Goal: Transaction & Acquisition: Purchase product/service

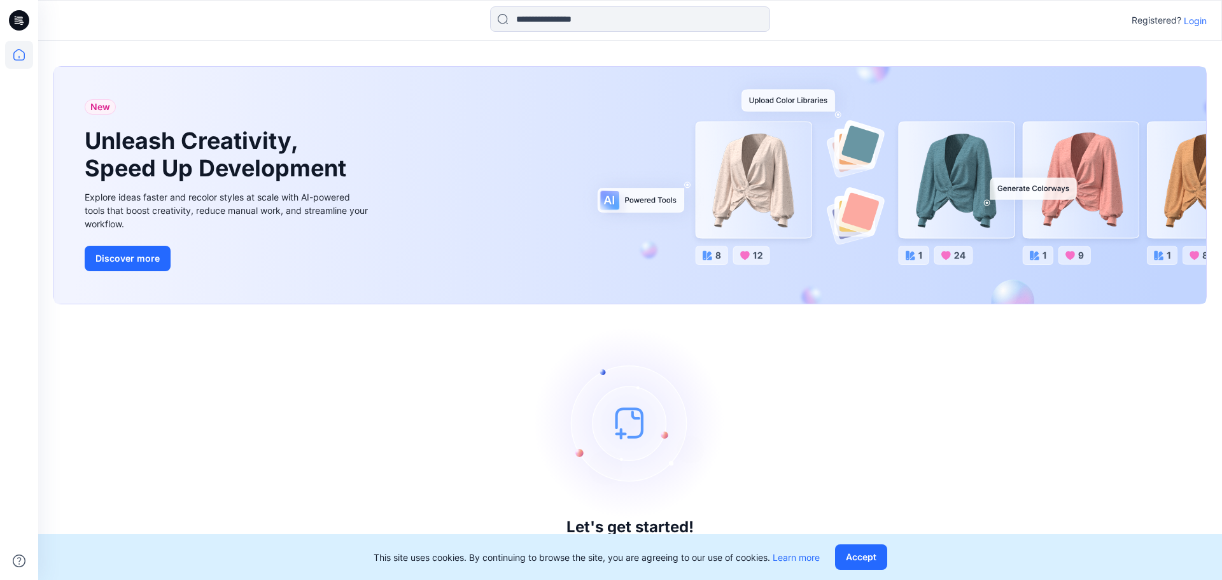
click at [1198, 25] on p "Login" at bounding box center [1195, 20] width 23 height 13
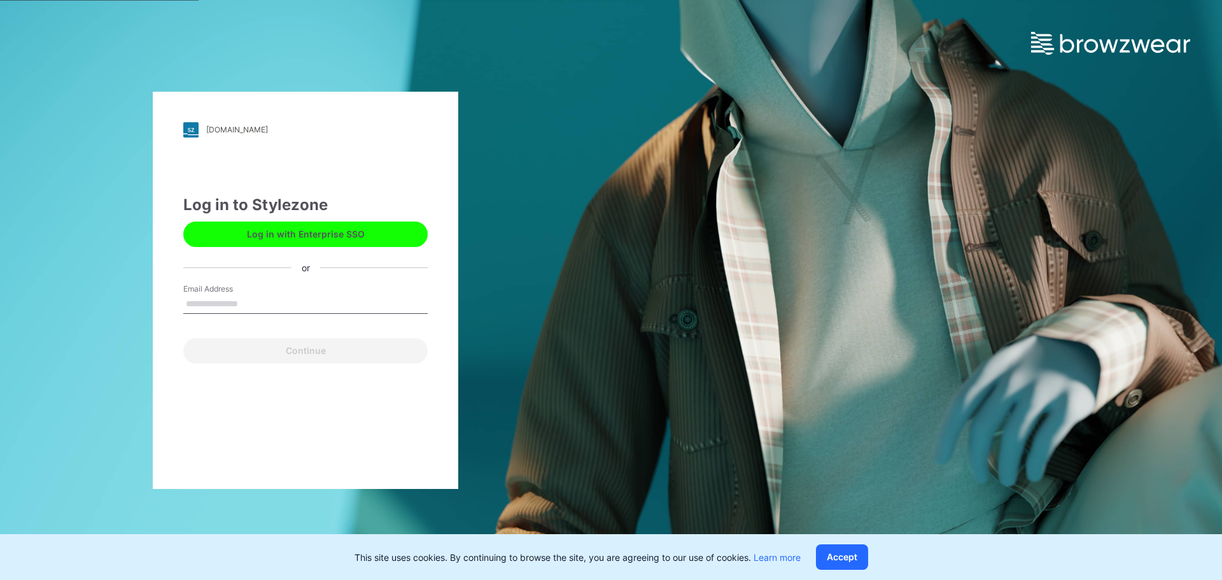
type input "**********"
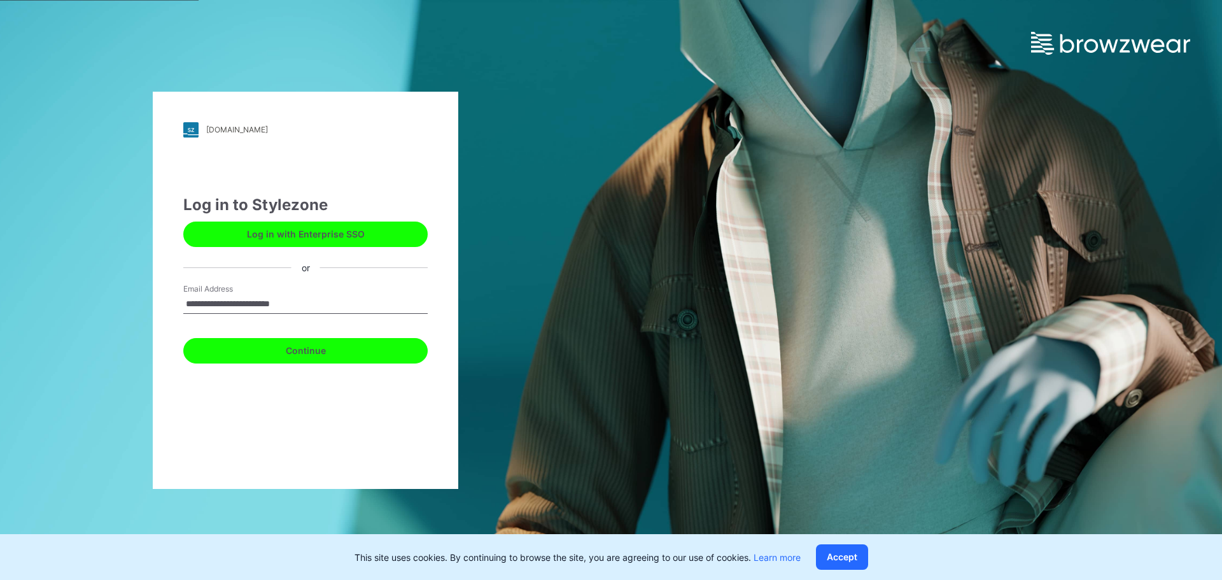
click at [279, 349] on button "Continue" at bounding box center [305, 350] width 244 height 25
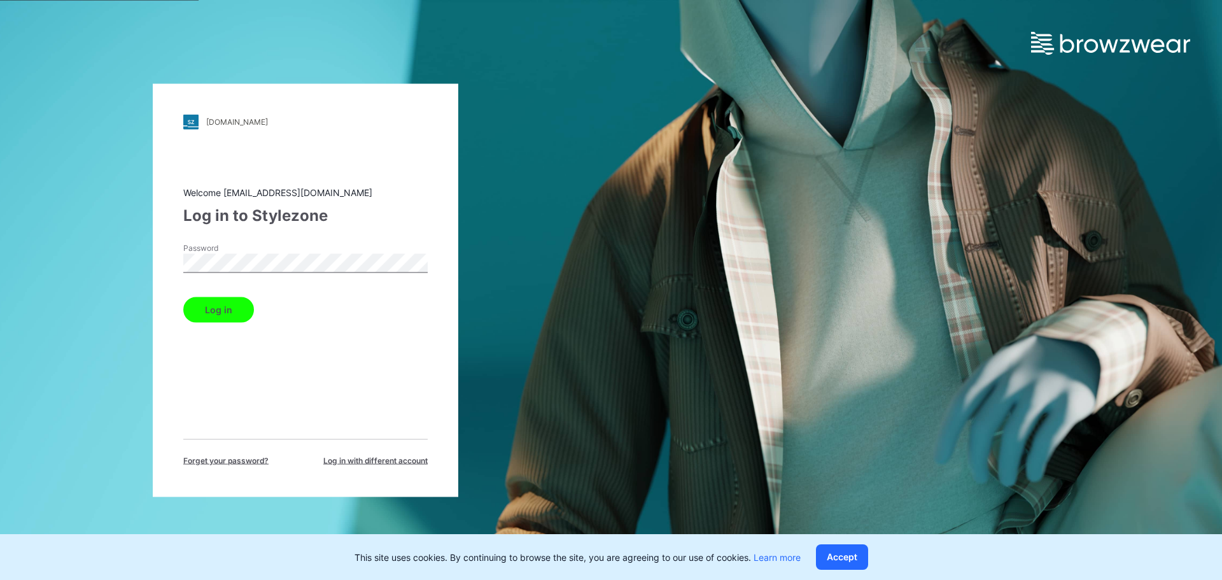
drag, startPoint x: 237, startPoint y: 311, endPoint x: 248, endPoint y: 314, distance: 11.1
click at [236, 311] on button "Log in" at bounding box center [218, 309] width 71 height 25
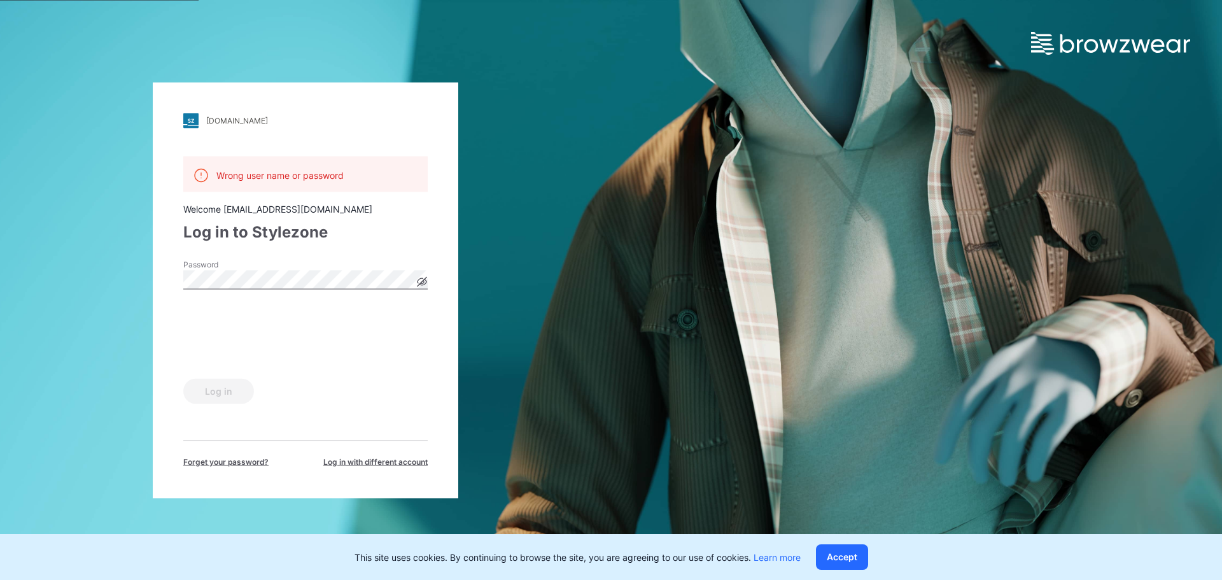
click at [419, 282] on icon at bounding box center [422, 281] width 10 height 10
drag, startPoint x: 216, startPoint y: 386, endPoint x: 231, endPoint y: 391, distance: 16.1
click at [216, 388] on button "Log in" at bounding box center [218, 390] width 71 height 25
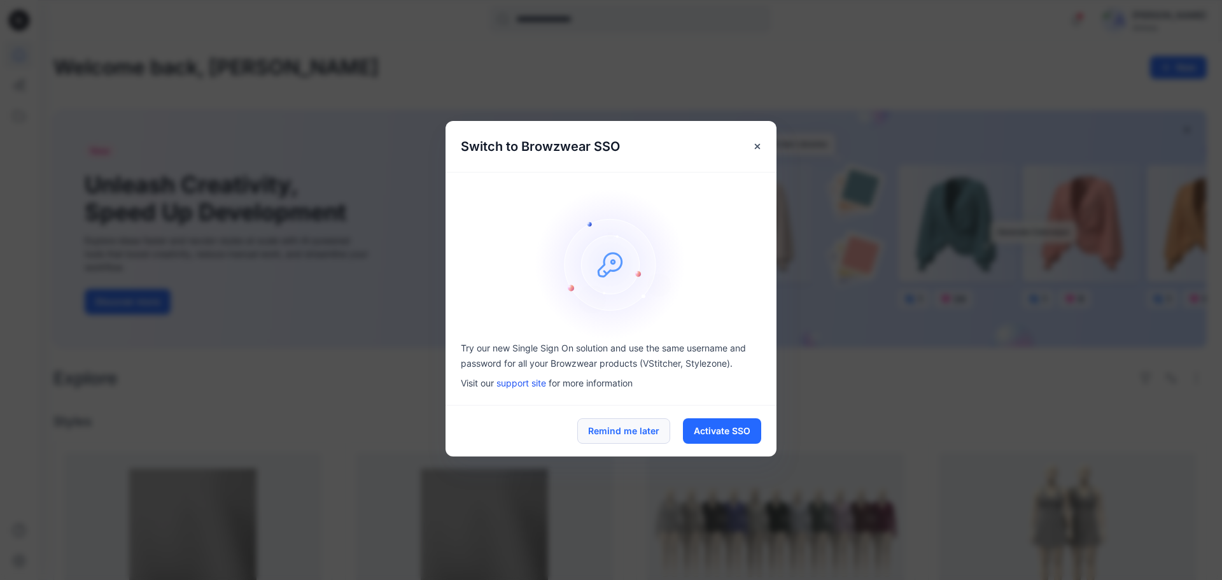
click at [648, 434] on button "Remind me later" at bounding box center [623, 430] width 93 height 25
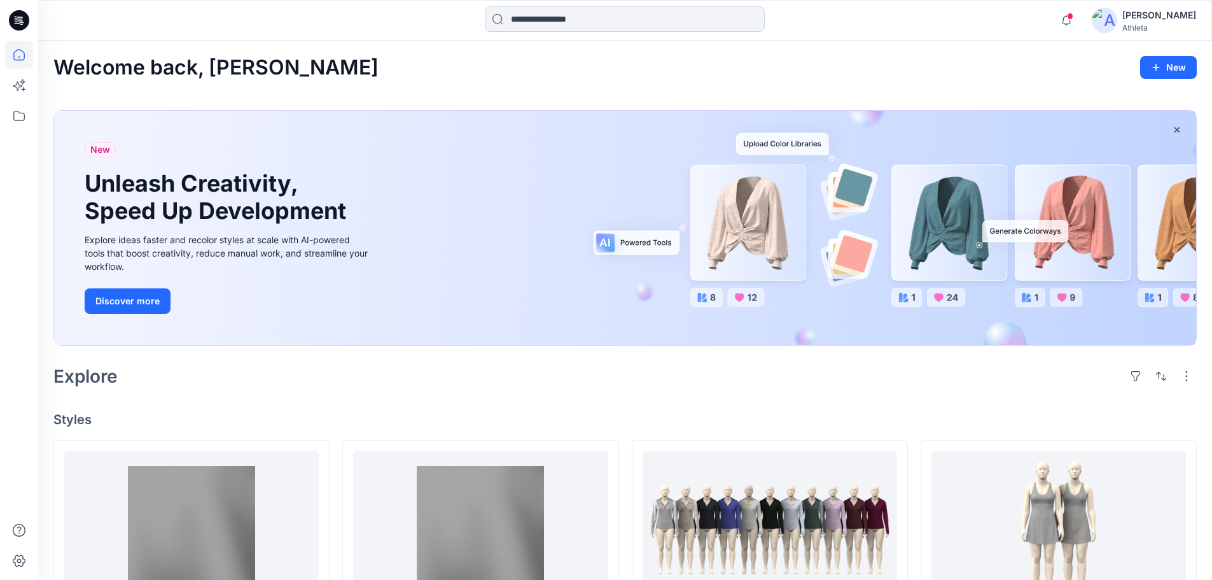
click at [613, 22] on input at bounding box center [625, 18] width 280 height 25
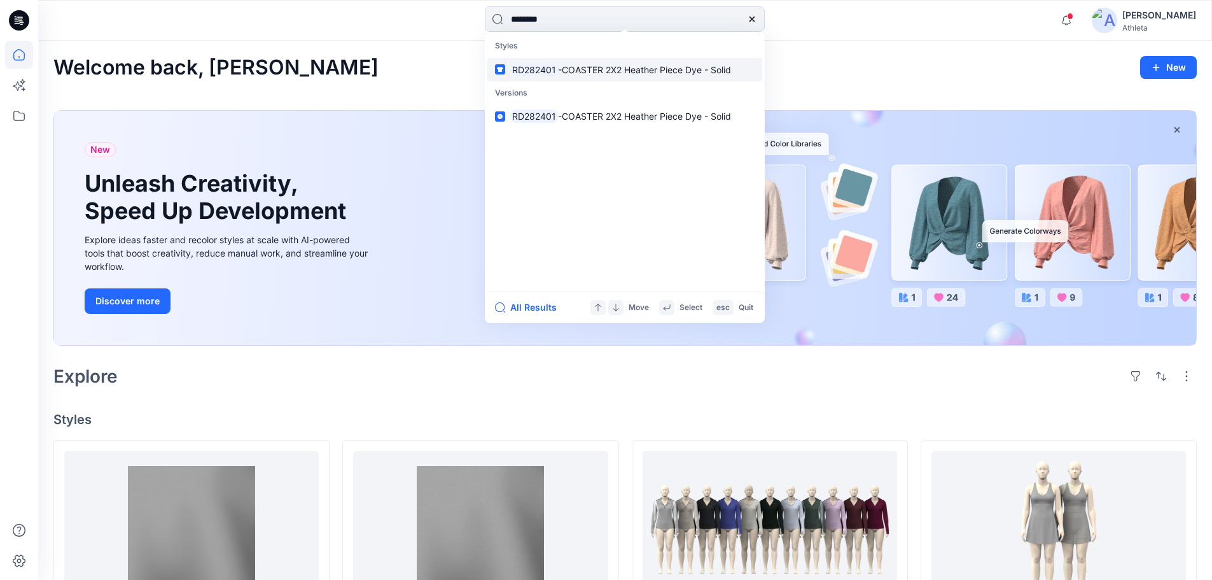
type input "********"
click at [599, 68] on span "-COASTER 2X2 Heather Piece Dye - Solid" at bounding box center [644, 69] width 173 height 11
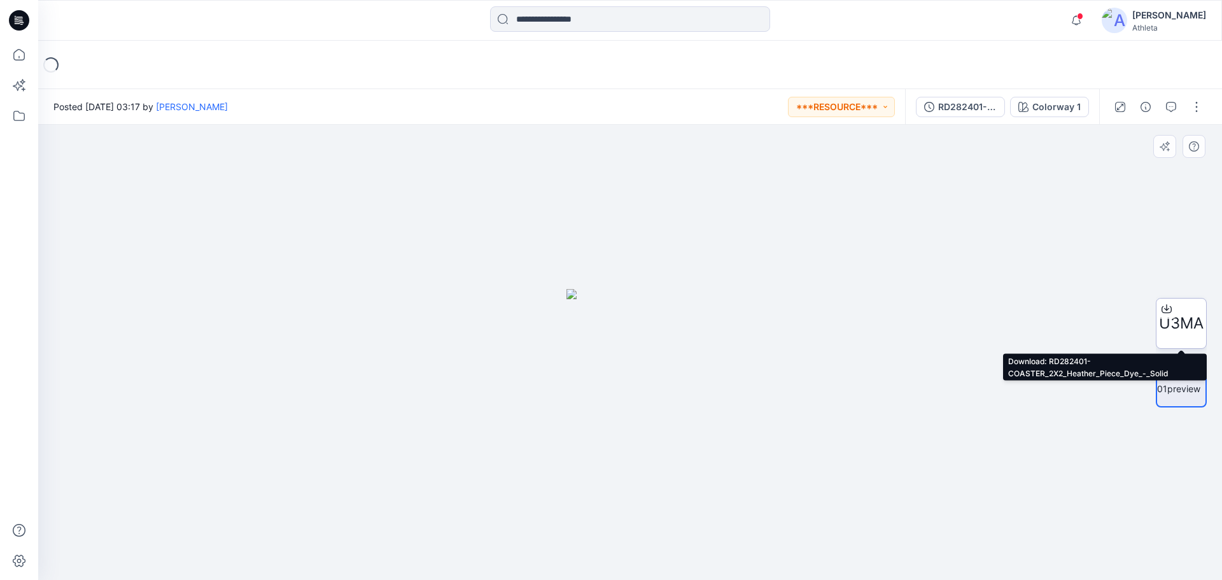
click at [1165, 309] on icon at bounding box center [1166, 307] width 5 height 6
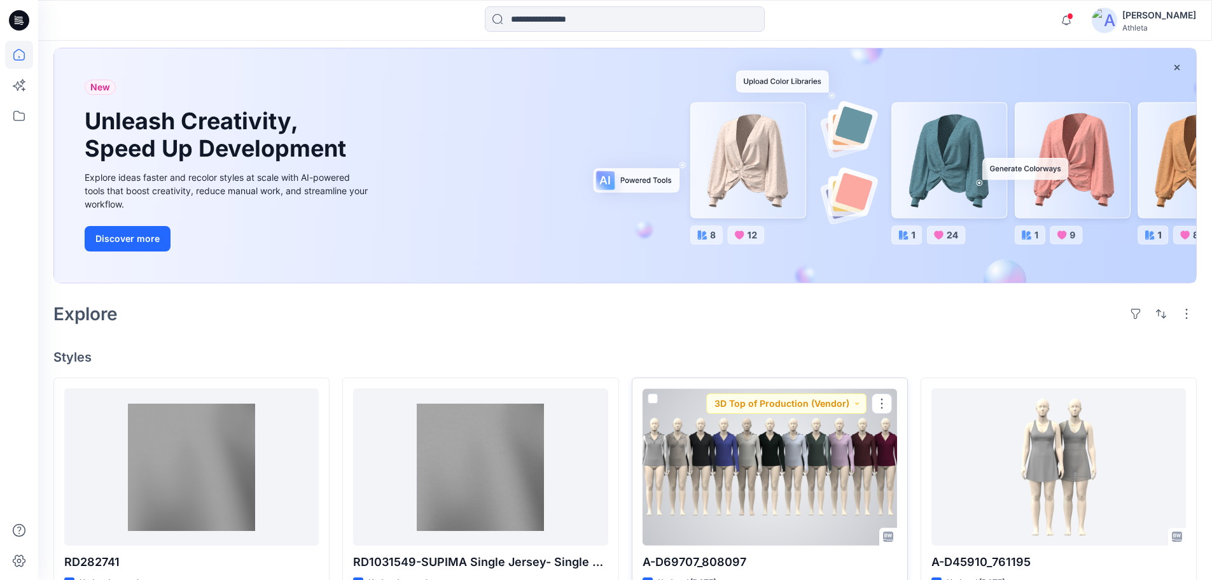
scroll to position [127, 0]
